Goal: Task Accomplishment & Management: Manage account settings

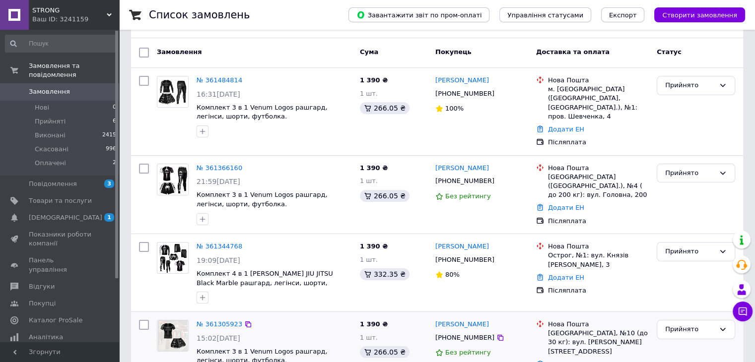
scroll to position [99, 0]
click at [737, 311] on icon at bounding box center [742, 312] width 10 height 10
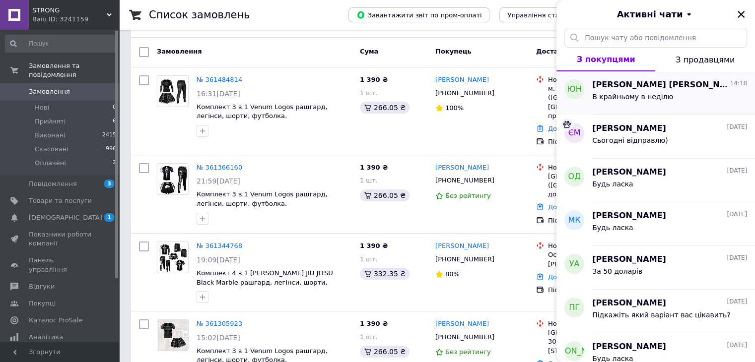
click at [630, 96] on span "В крайньому в неділю" at bounding box center [632, 97] width 81 height 8
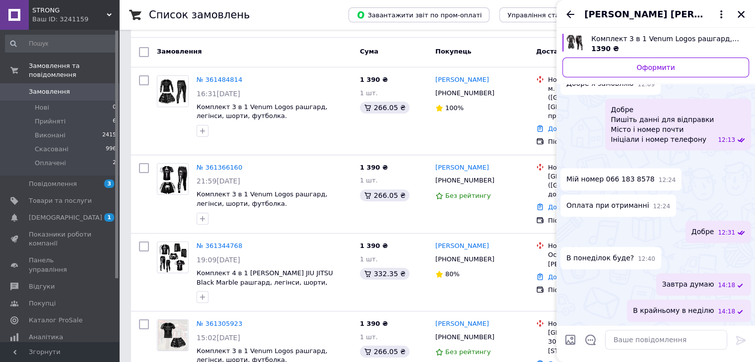
scroll to position [627, 0]
click at [740, 16] on icon "Закрити" at bounding box center [740, 14] width 9 height 9
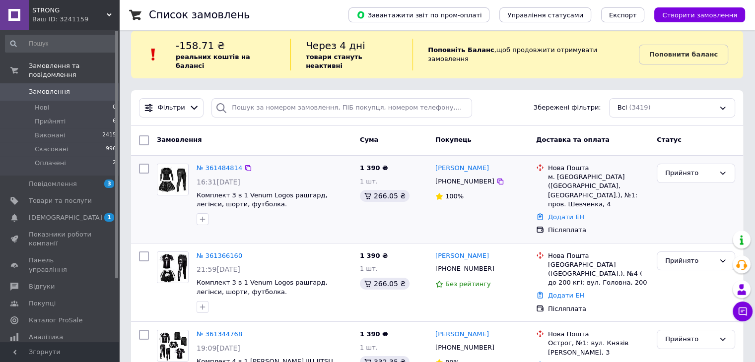
scroll to position [0, 0]
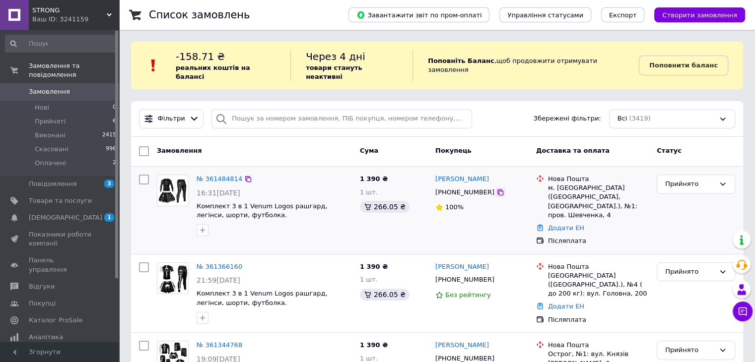
click at [497, 190] on icon at bounding box center [500, 193] width 6 height 6
click at [436, 174] on div "[PERSON_NAME]" at bounding box center [481, 179] width 95 height 11
copy link "[PERSON_NAME]"
click at [742, 316] on icon at bounding box center [742, 312] width 10 height 10
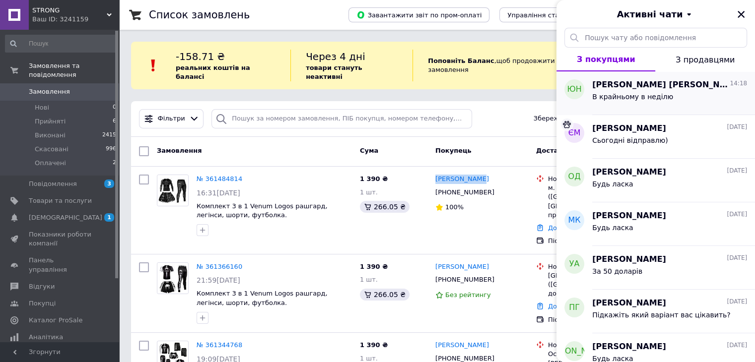
click at [628, 102] on div "В крайньому в неділю" at bounding box center [632, 100] width 81 height 14
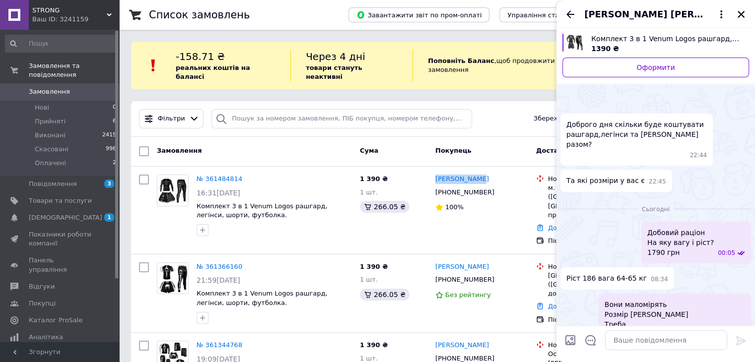
scroll to position [627, 0]
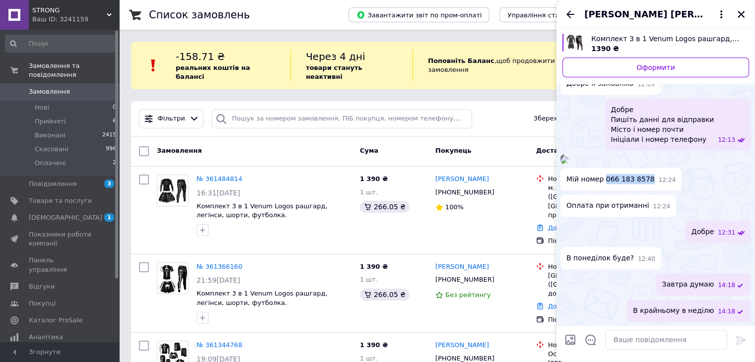
drag, startPoint x: 643, startPoint y: 179, endPoint x: 603, endPoint y: 180, distance: 39.7
click at [603, 180] on span "Мій номер 066 183 8578" at bounding box center [610, 179] width 88 height 10
copy span "066 183 8578"
drag, startPoint x: 647, startPoint y: 13, endPoint x: 593, endPoint y: 16, distance: 54.6
click at [593, 16] on span "Юхим Назар" at bounding box center [645, 14] width 123 height 13
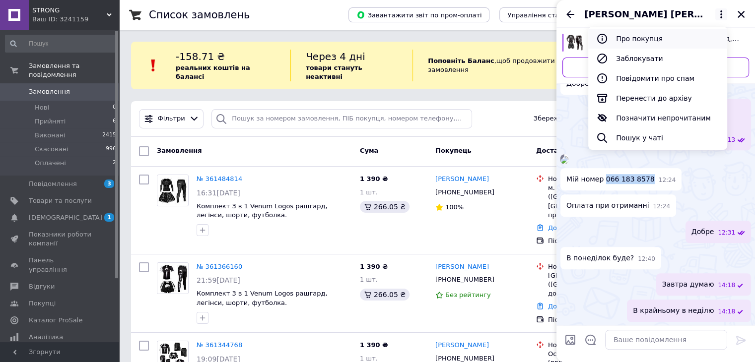
click at [622, 37] on button "Про покупця" at bounding box center [657, 39] width 139 height 20
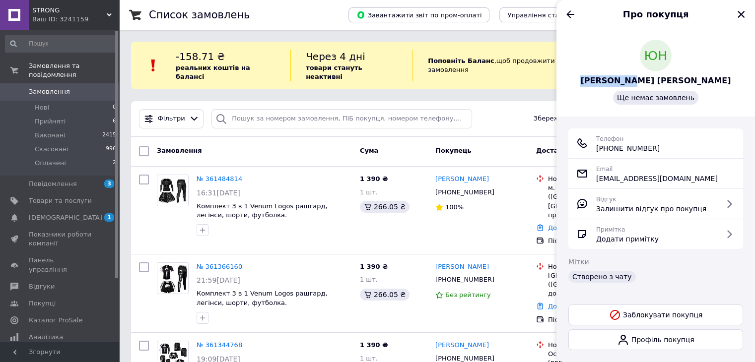
drag, startPoint x: 683, startPoint y: 80, endPoint x: 627, endPoint y: 81, distance: 55.6
click at [627, 81] on div "ЮН Юхим Назар Ще немає замовлень" at bounding box center [655, 72] width 175 height 65
copy span "Юхим Назар"
click at [564, 9] on icon "Назад" at bounding box center [570, 14] width 12 height 12
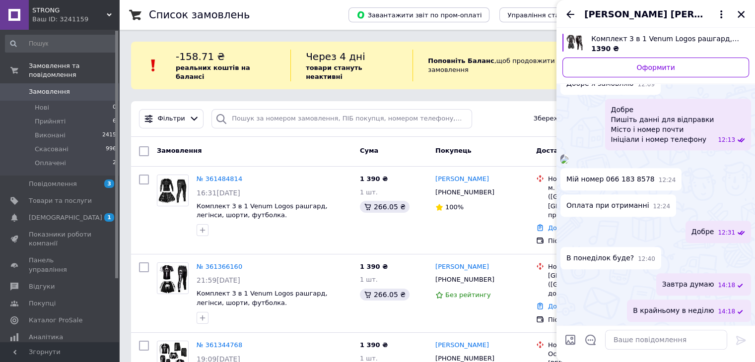
click at [568, 156] on img at bounding box center [564, 160] width 8 height 8
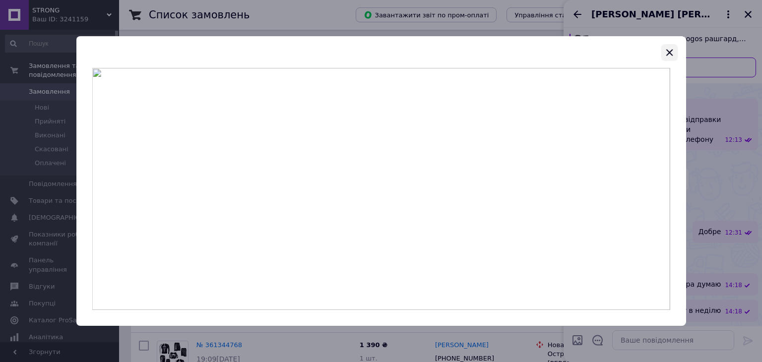
click at [672, 52] on icon "button" at bounding box center [669, 53] width 12 height 12
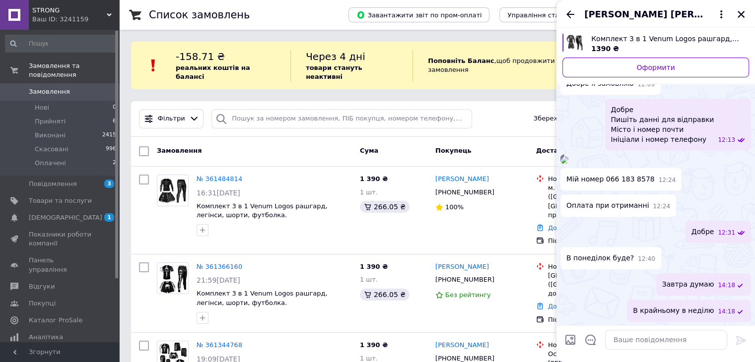
click at [753, 14] on div "Юхим Назар" at bounding box center [655, 14] width 199 height 28
click at [738, 16] on icon "Закрити" at bounding box center [740, 14] width 7 height 7
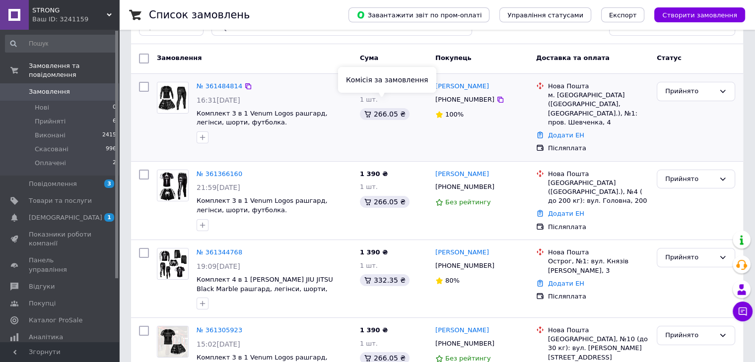
scroll to position [99, 0]
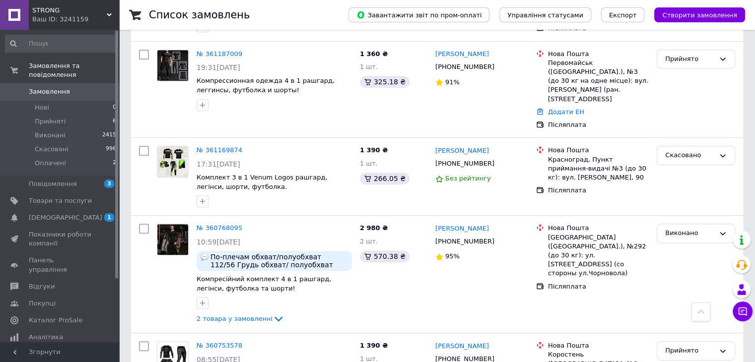
scroll to position [546, 0]
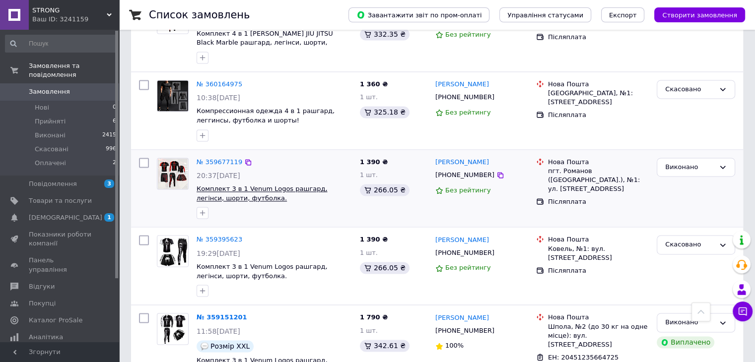
scroll to position [1483, 0]
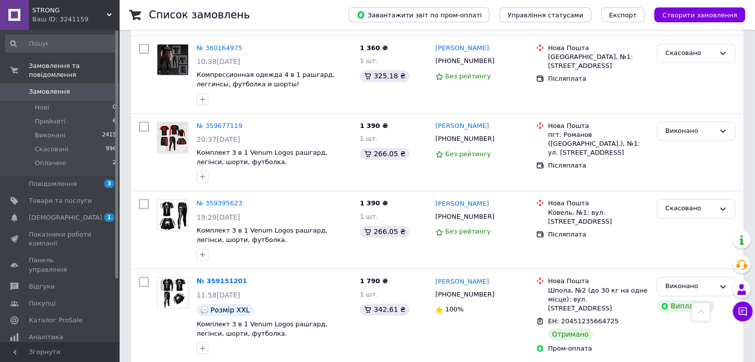
drag, startPoint x: 235, startPoint y: 340, endPoint x: 236, endPoint y: 325, distance: 15.4
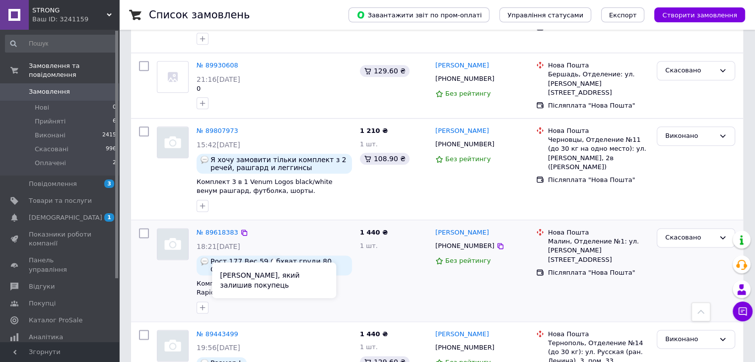
scroll to position [1459, 0]
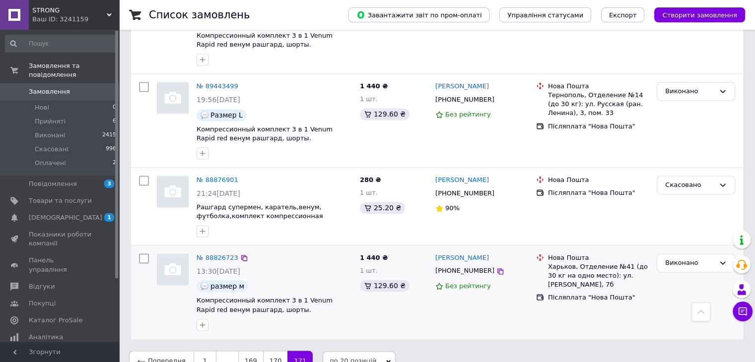
click at [248, 351] on link "169" at bounding box center [250, 361] width 25 height 21
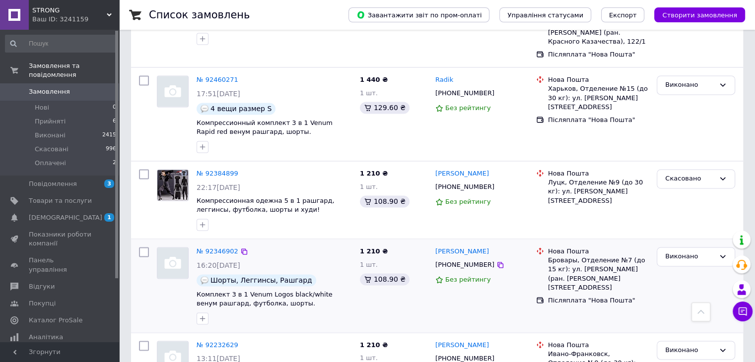
scroll to position [1588, 0]
